Goal: Task Accomplishment & Management: Use online tool/utility

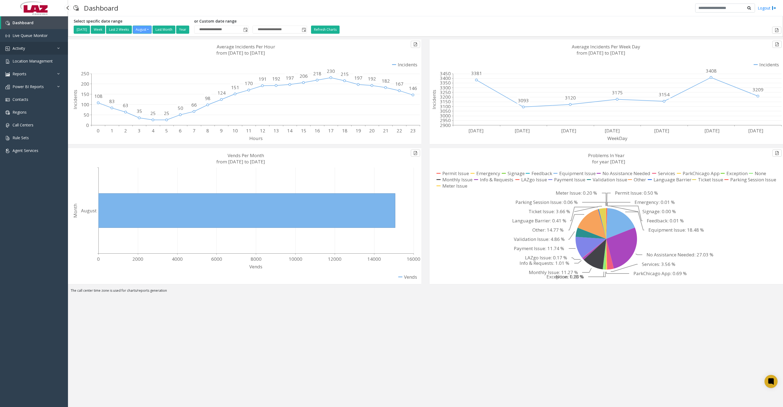
click at [26, 45] on link "Activity" at bounding box center [34, 48] width 68 height 13
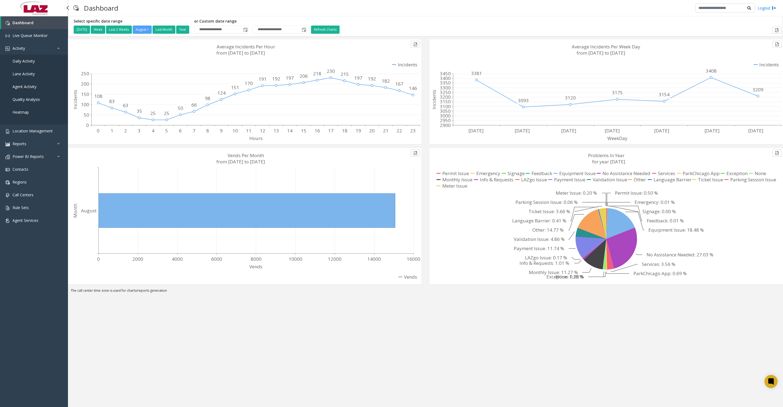
click at [28, 64] on span "Daily Activity" at bounding box center [24, 60] width 22 height 5
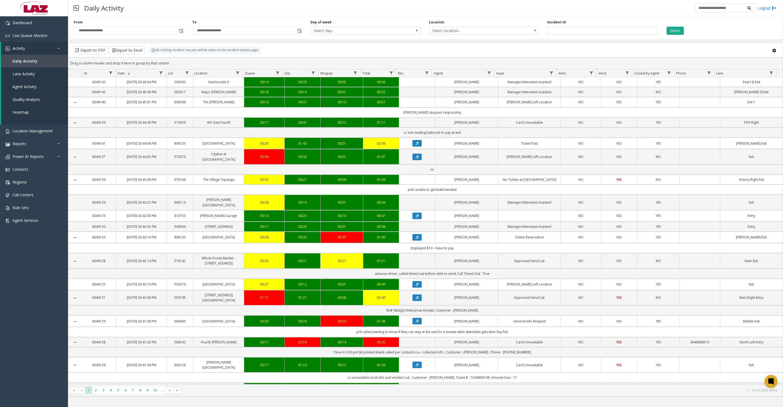
click at [182, 32] on span "Toggle popup" at bounding box center [181, 31] width 4 height 4
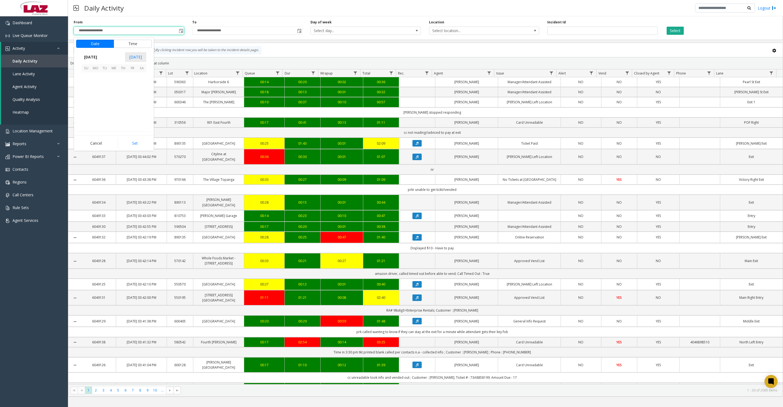
scroll to position [97504, 0]
click at [137, 44] on button "Time" at bounding box center [133, 44] width 38 height 8
click at [88, 82] on li "7" at bounding box center [89, 80] width 19 height 8
click at [115, 73] on span "32" at bounding box center [117, 72] width 4 height 5
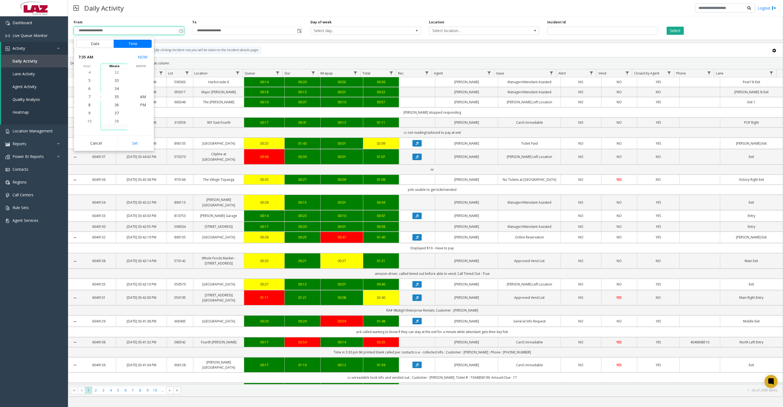
scroll to position [261, 0]
click at [115, 81] on span "30" at bounding box center [117, 80] width 4 height 5
click at [140, 98] on span "AM" at bounding box center [143, 96] width 6 height 5
click at [138, 144] on button "Set" at bounding box center [135, 143] width 34 height 12
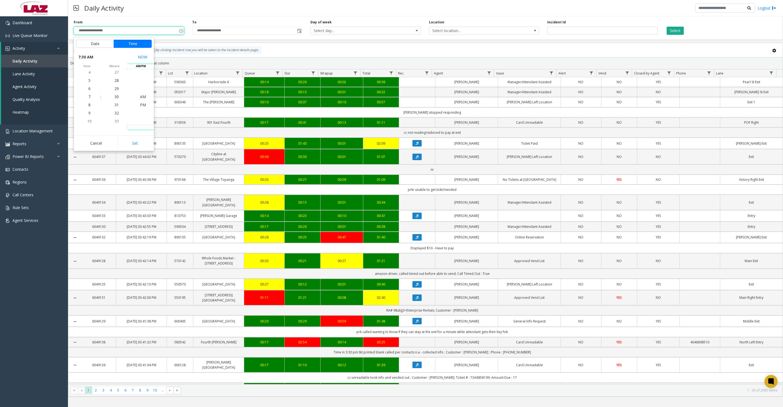
type input "**********"
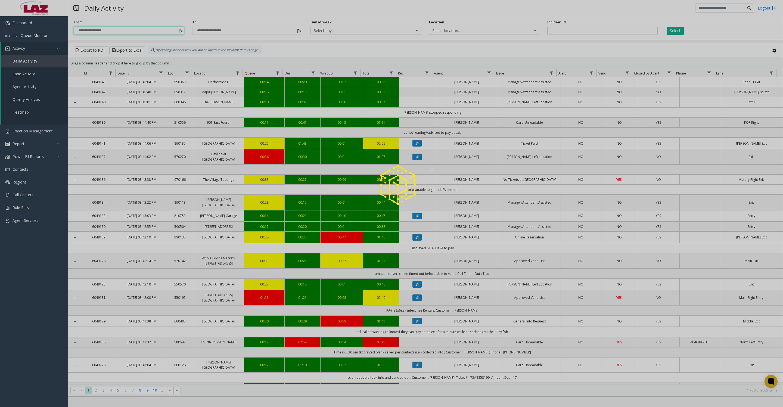
click at [515, 33] on div at bounding box center [391, 203] width 783 height 407
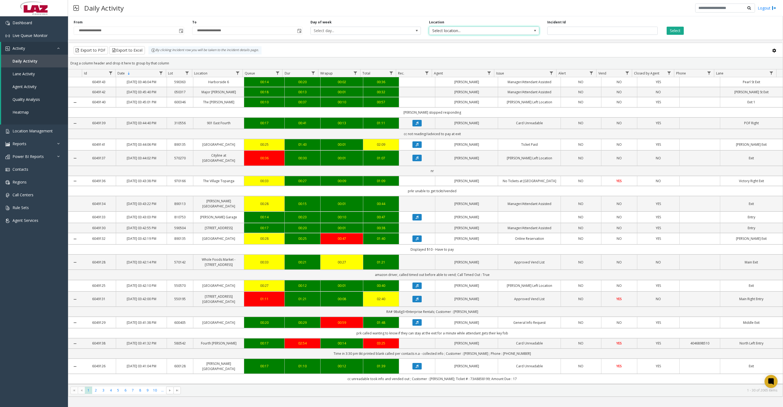
click at [458, 35] on span "Select location..." at bounding box center [473, 31] width 88 height 8
type input "*****"
click at [436, 61] on li "100240 Chicago Meters" at bounding box center [484, 61] width 109 height 7
click at [674, 29] on button "Select" at bounding box center [675, 31] width 17 height 8
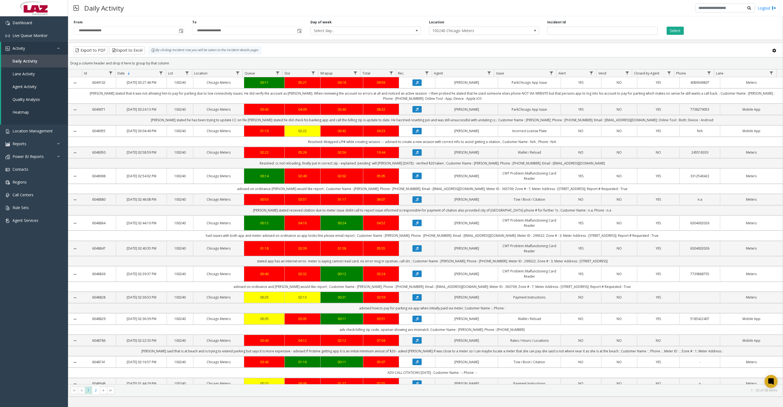
click at [674, 31] on button "Select" at bounding box center [675, 31] width 17 height 8
click at [144, 54] on button "Export to Excel" at bounding box center [127, 50] width 36 height 8
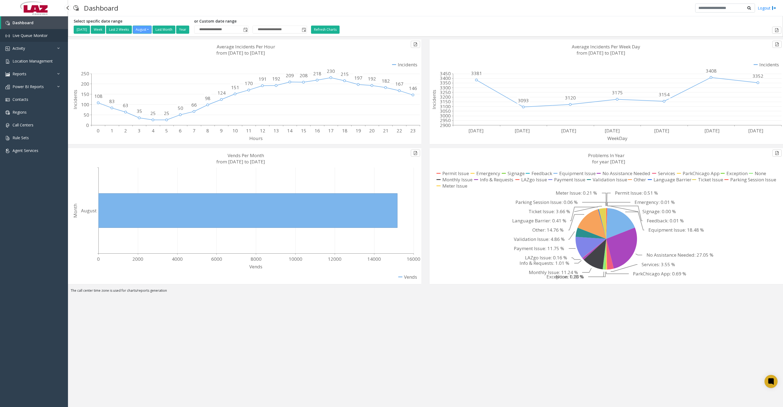
click at [46, 38] on span "Live Queue Monitor" at bounding box center [30, 35] width 35 height 5
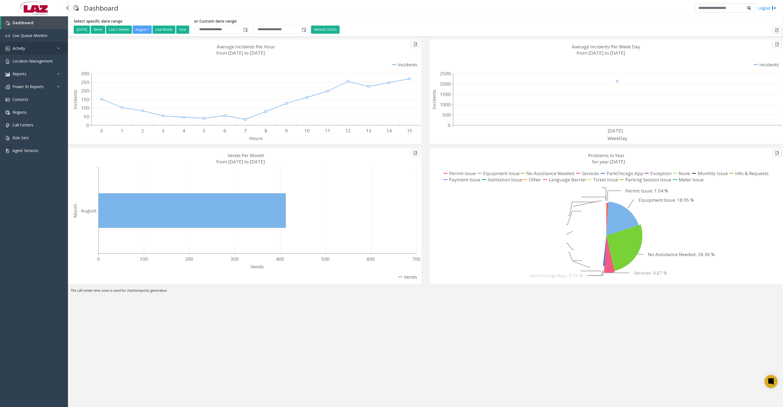
click at [4, 55] on link "Activity" at bounding box center [34, 48] width 68 height 13
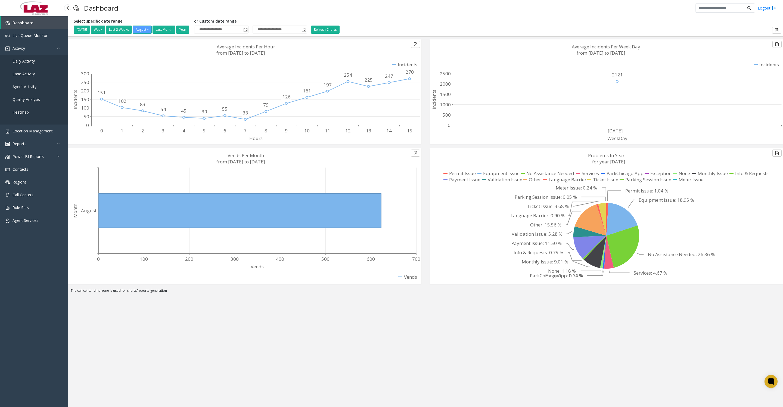
click at [15, 64] on span "Daily Activity" at bounding box center [24, 60] width 22 height 5
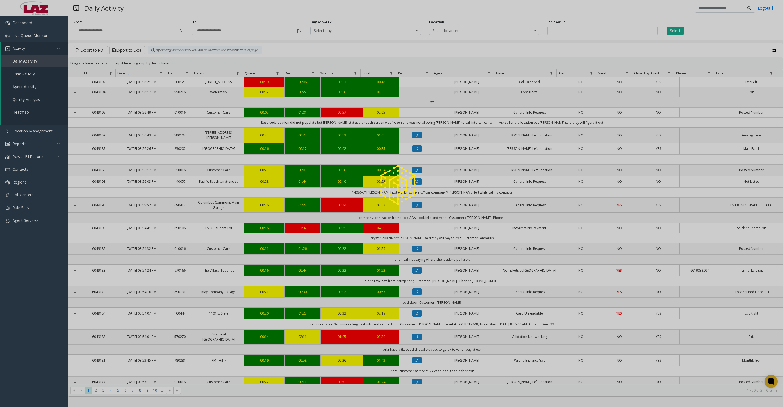
click at [182, 33] on div at bounding box center [391, 203] width 783 height 407
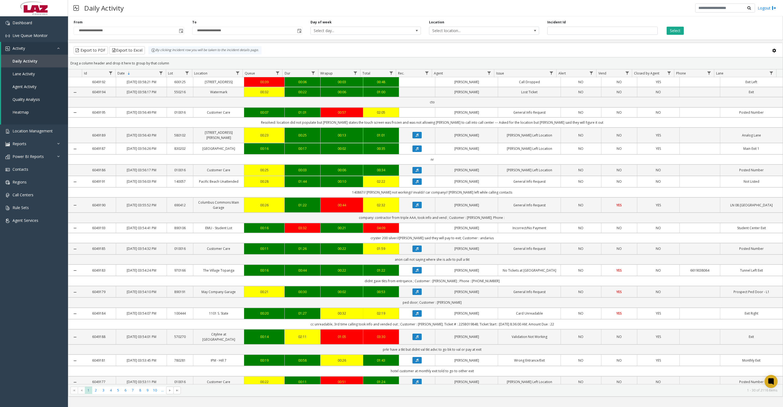
click at [179, 32] on span "Toggle popup" at bounding box center [181, 31] width 4 height 4
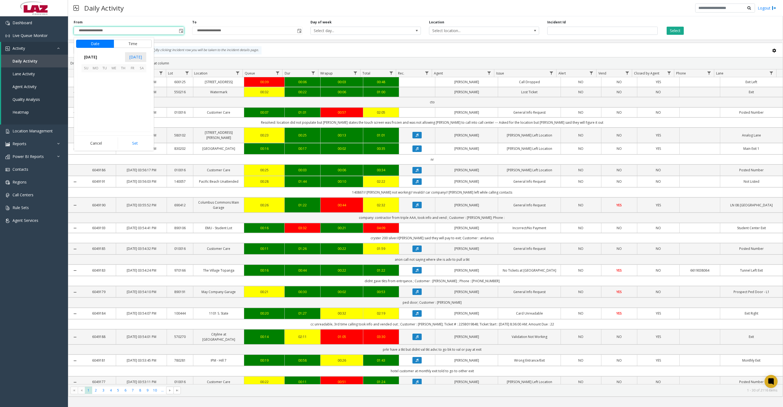
scroll to position [97504, 0]
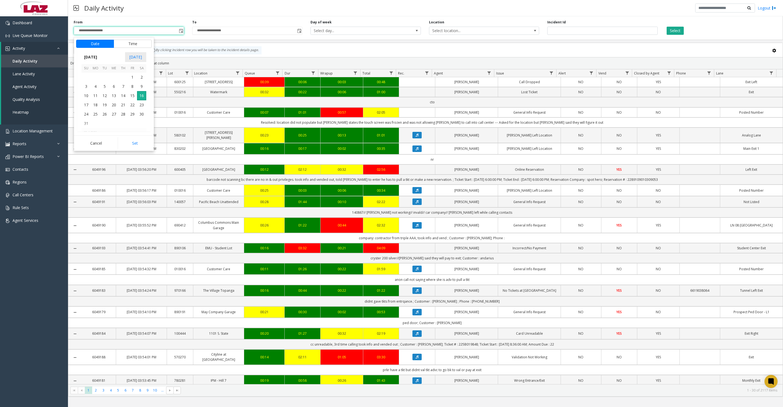
drag, startPoint x: 139, startPoint y: 46, endPoint x: 139, endPoint y: 56, distance: 10.3
click at [139, 46] on button "Time" at bounding box center [133, 44] width 38 height 8
click at [91, 82] on li "7" at bounding box center [89, 80] width 19 height 8
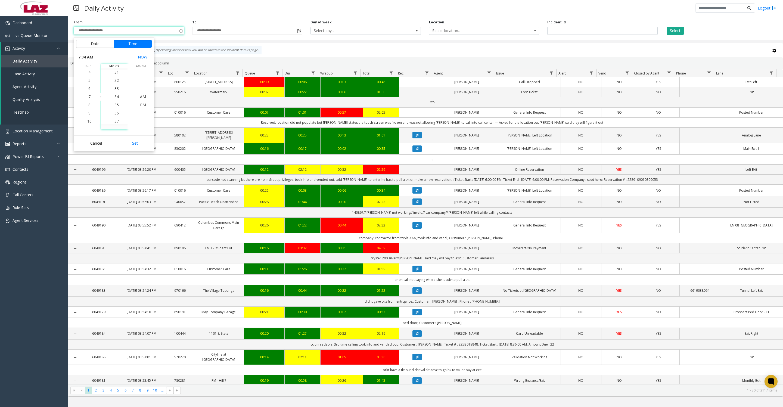
click at [117, 74] on span "31" at bounding box center [117, 72] width 4 height 5
click at [115, 88] on span "30" at bounding box center [117, 88] width 4 height 5
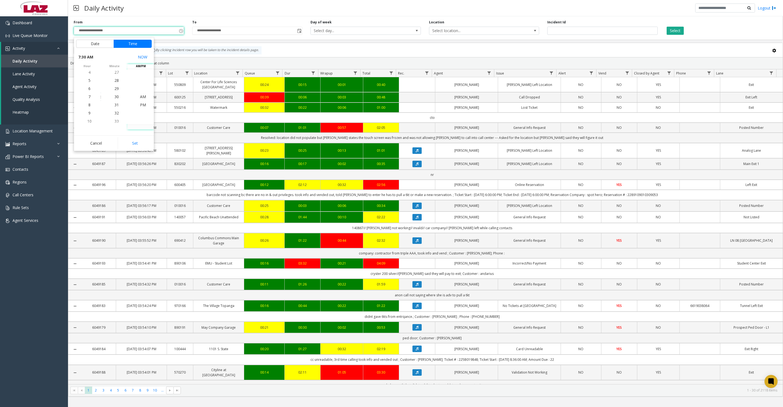
click at [134, 146] on button "Set" at bounding box center [135, 143] width 34 height 12
type input "**********"
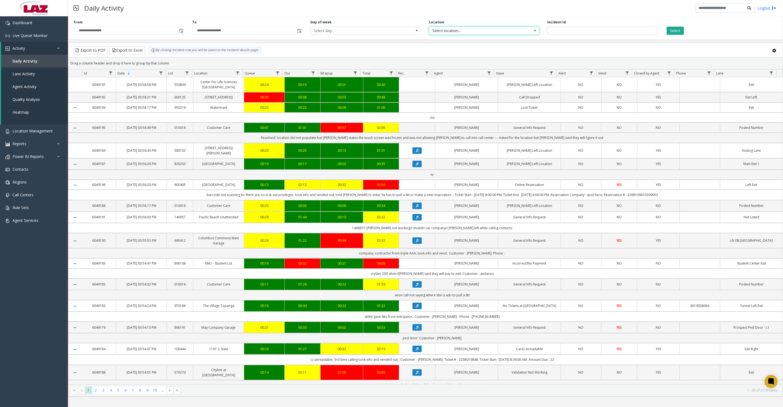
click at [465, 29] on span "Select location..." at bounding box center [473, 31] width 88 height 8
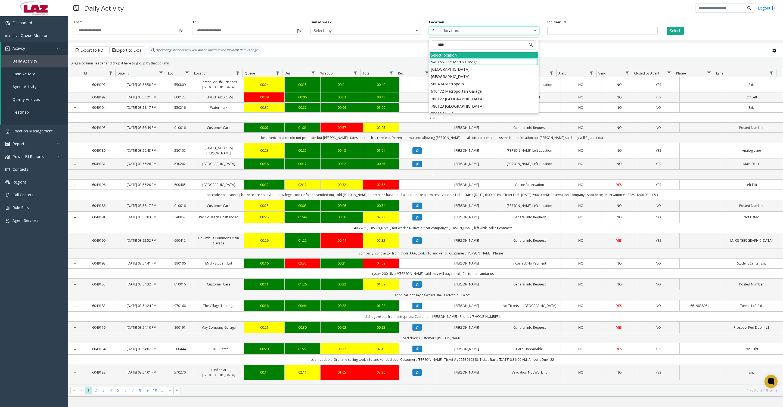
type input "*****"
click at [432, 63] on li "100240 Chicago Meters" at bounding box center [484, 61] width 109 height 7
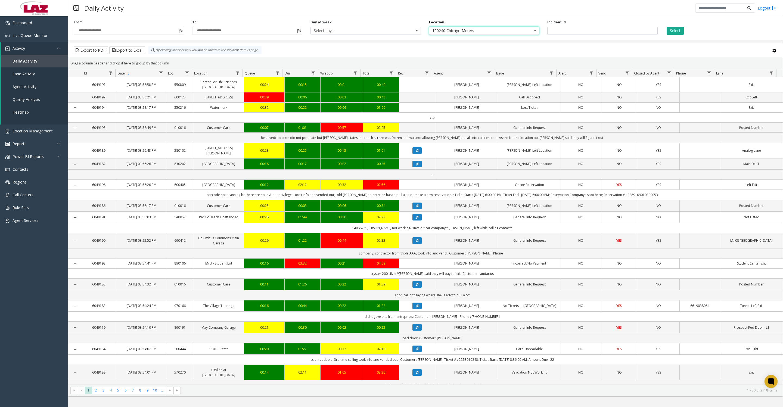
click at [676, 30] on button "Select" at bounding box center [675, 31] width 17 height 8
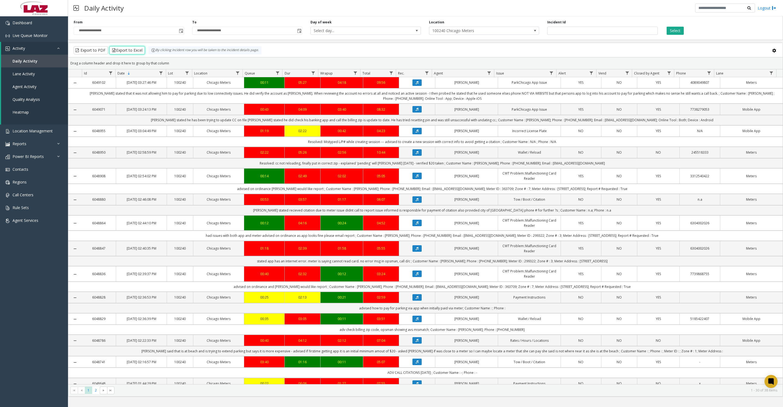
click at [131, 51] on button "Export to Excel" at bounding box center [127, 50] width 36 height 8
